Goal: Obtain resource: Download file/media

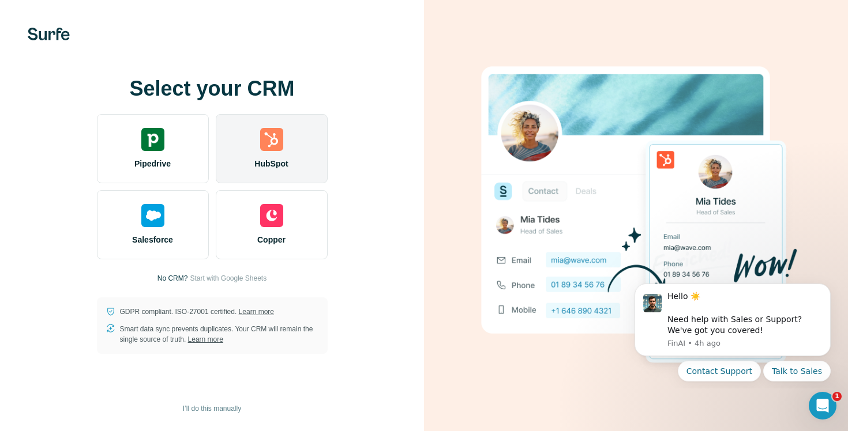
click at [267, 144] on img at bounding box center [271, 139] width 23 height 23
click at [261, 148] on img at bounding box center [271, 139] width 23 height 23
